Goal: Find specific page/section: Find specific page/section

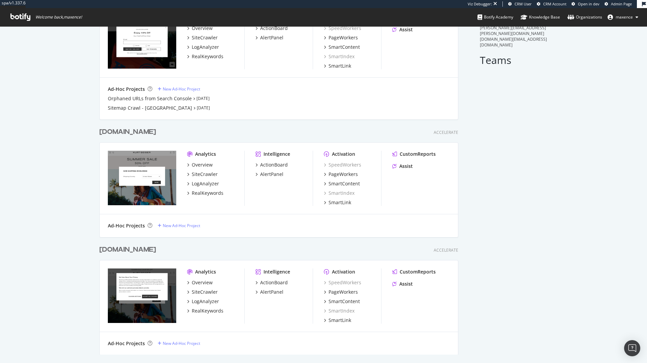
scroll to position [70, 0]
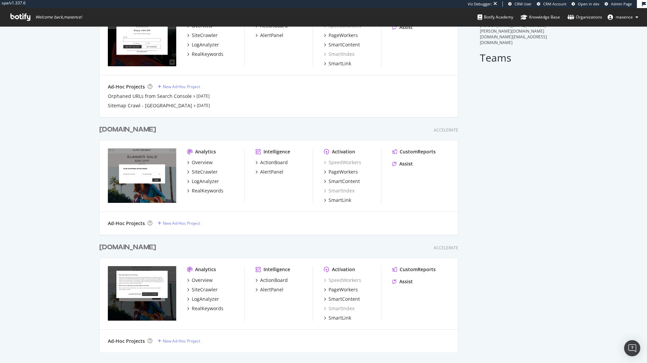
click at [145, 246] on div "[DOMAIN_NAME]" at bounding box center [127, 248] width 57 height 10
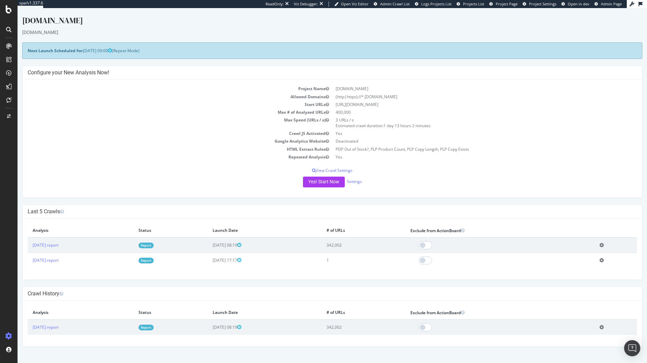
click at [502, 5] on span "Project Page" at bounding box center [506, 3] width 22 height 5
